Goal: Find specific page/section: Find specific page/section

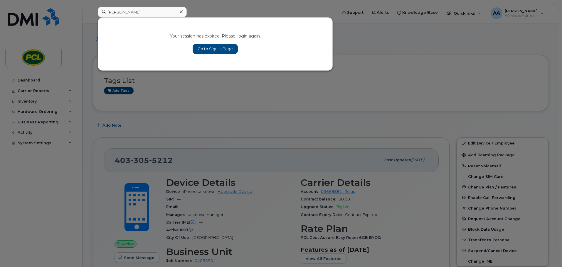
type input "[PERSON_NAME]"
click at [208, 51] on link "Go to Sign In Page" at bounding box center [215, 49] width 45 height 11
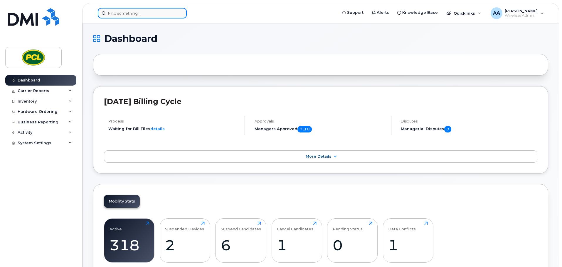
click at [140, 14] on input at bounding box center [142, 13] width 89 height 11
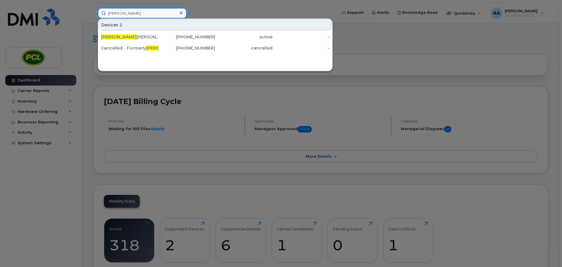
type input "[PERSON_NAME]"
